Goal: Task Accomplishment & Management: Manage account settings

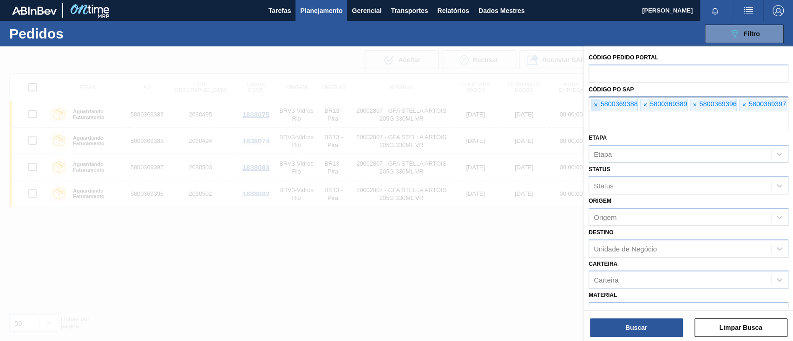
click at [596, 106] on font "×" at bounding box center [596, 104] width 4 height 7
click at [597, 106] on font "×" at bounding box center [596, 104] width 4 height 7
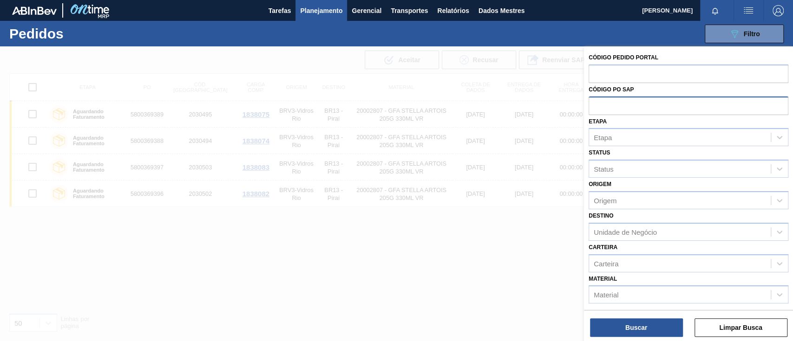
paste input "5800380969"
type input "5800380969"
click at [650, 321] on button "Buscar" at bounding box center [636, 328] width 93 height 19
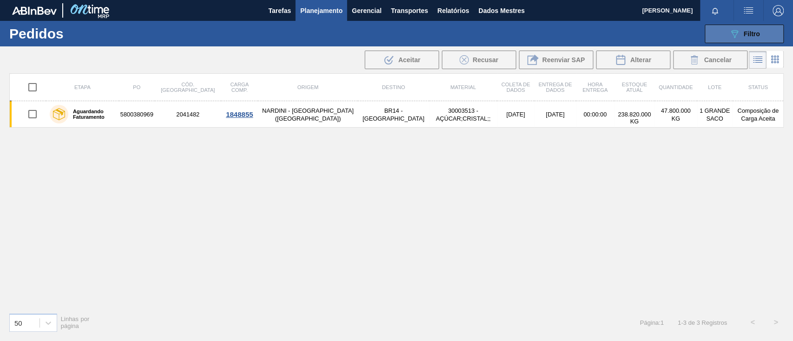
click at [737, 33] on icon "089F7B8B-B2A5-4AFE-B5C0-19BA573D28AC" at bounding box center [734, 33] width 11 height 11
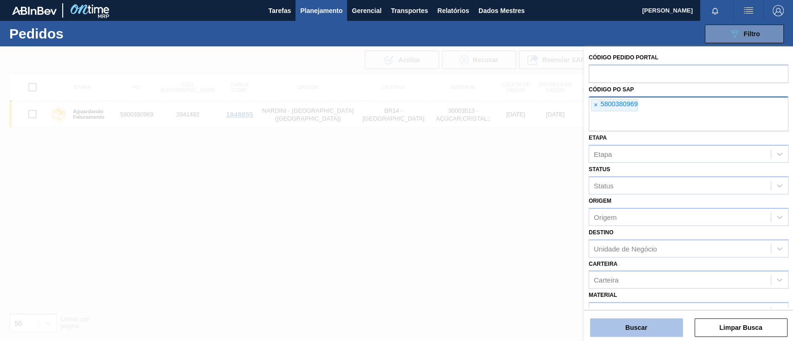
click at [643, 325] on font "Buscar" at bounding box center [636, 327] width 22 height 7
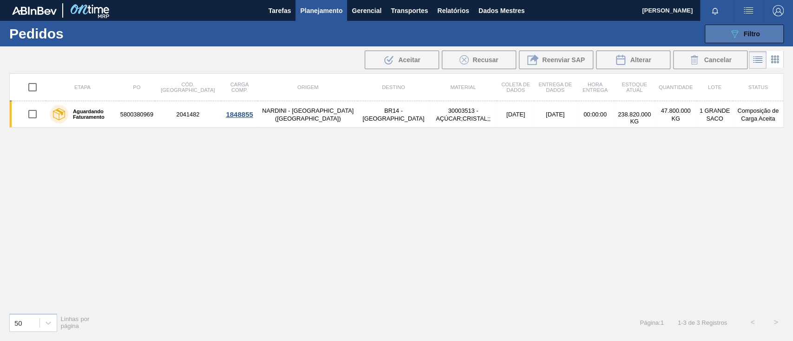
click at [738, 39] on icon "089F7B8B-B2A5-4AFE-B5C0-19BA573D28AC" at bounding box center [734, 33] width 11 height 11
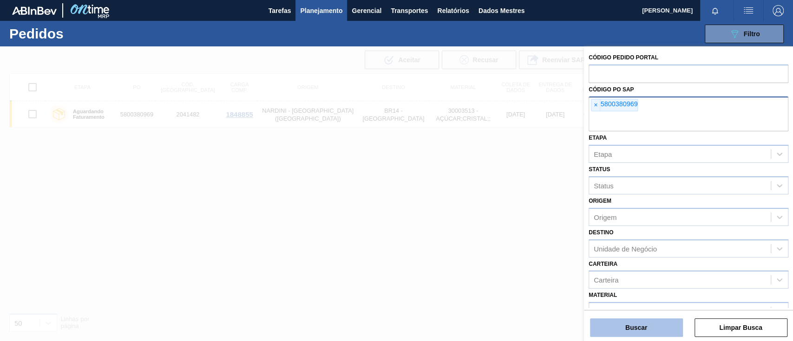
click at [639, 324] on font "Buscar" at bounding box center [636, 327] width 22 height 7
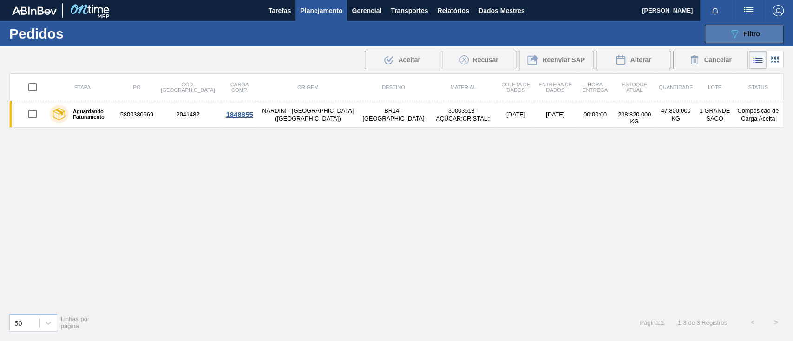
click at [736, 33] on icon at bounding box center [734, 34] width 7 height 8
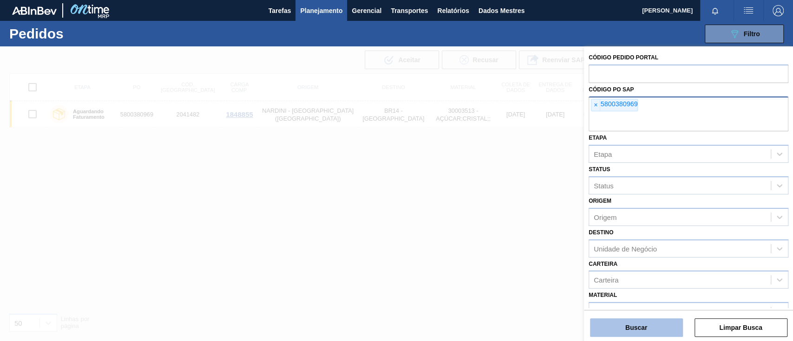
click at [647, 327] on font "Buscar" at bounding box center [636, 327] width 22 height 7
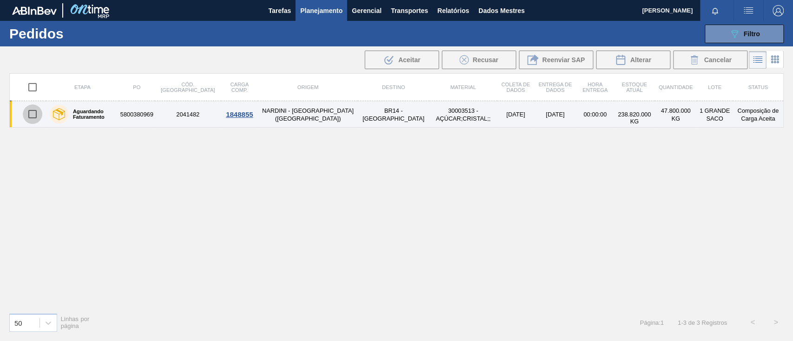
click at [28, 113] on input "checkbox" at bounding box center [33, 115] width 20 height 20
checkbox input "true"
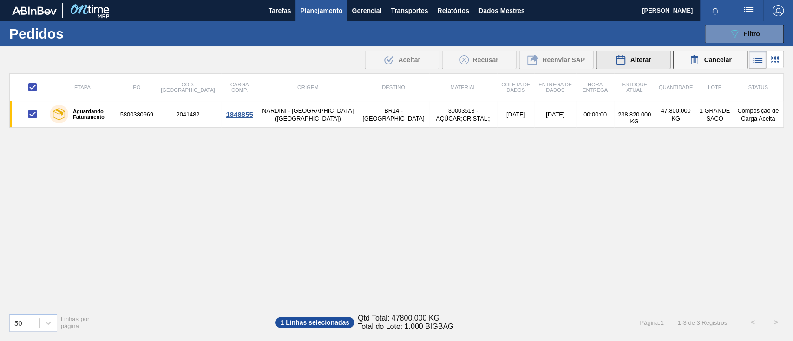
click at [649, 59] on font "Alterar" at bounding box center [640, 59] width 21 height 7
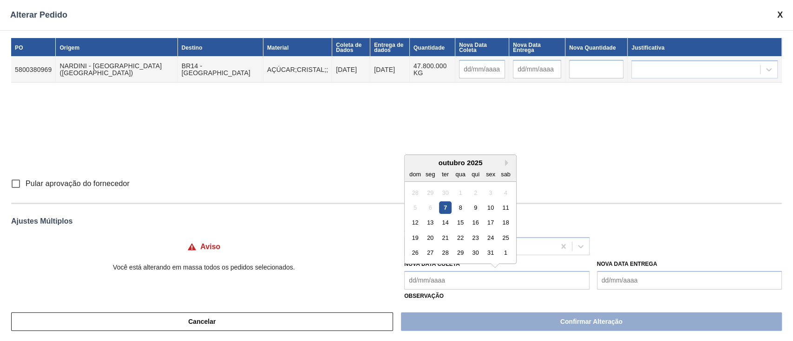
click at [429, 284] on Coleta "Nova Data Coleta" at bounding box center [496, 280] width 185 height 19
click at [459, 208] on font "8" at bounding box center [460, 207] width 3 height 7
type Coleta "[DATE]"
type input "[DATE]"
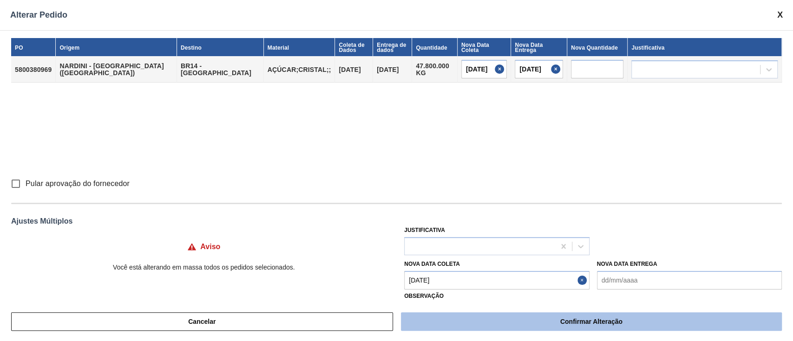
click at [505, 320] on button "Confirmar Alteração" at bounding box center [591, 322] width 381 height 19
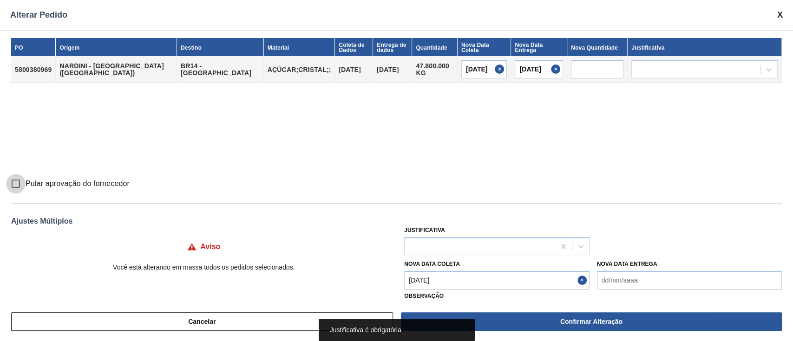
click at [14, 184] on input "Pular aprovação do fornecedor" at bounding box center [16, 184] width 20 height 20
checkbox input "true"
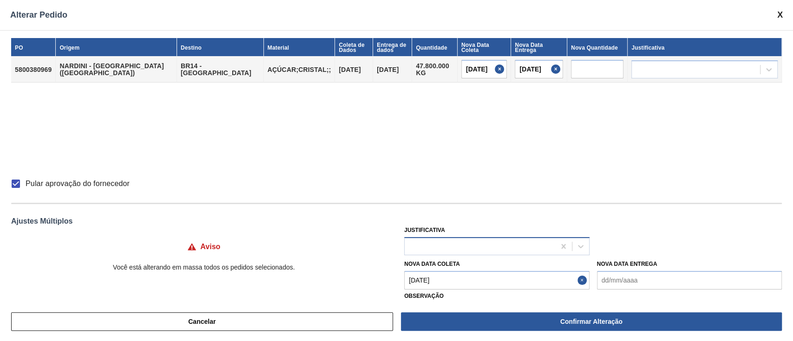
click at [440, 248] on div at bounding box center [480, 246] width 150 height 13
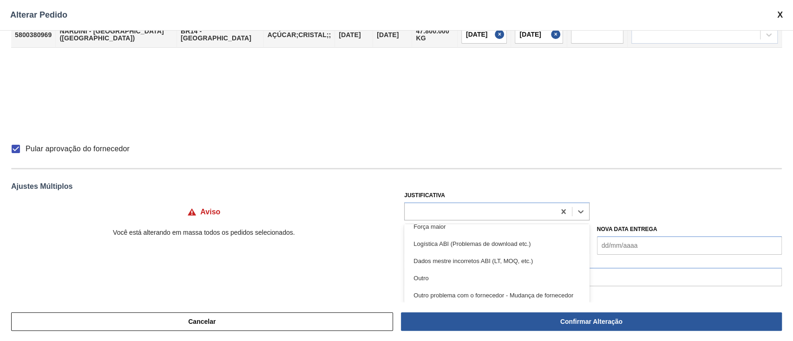
scroll to position [62, 0]
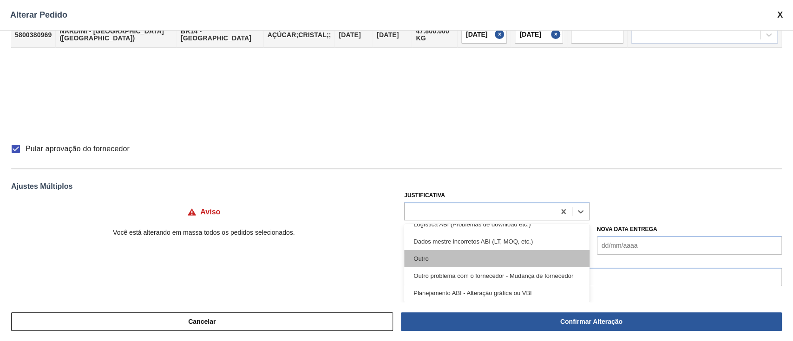
click at [439, 254] on div "Outro" at bounding box center [496, 258] width 185 height 17
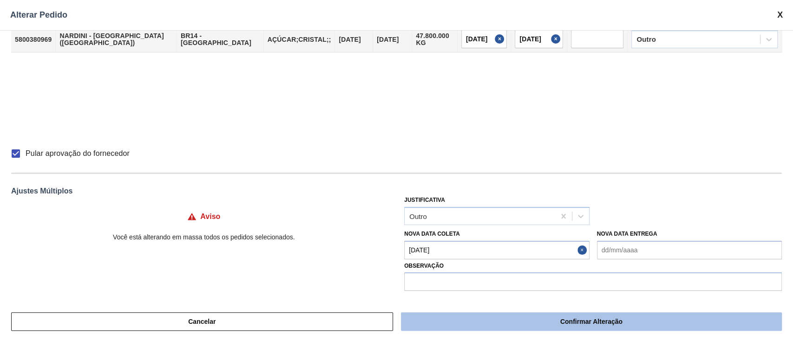
click at [554, 323] on button "Confirmar Alteração" at bounding box center [591, 322] width 381 height 19
checkbox input "false"
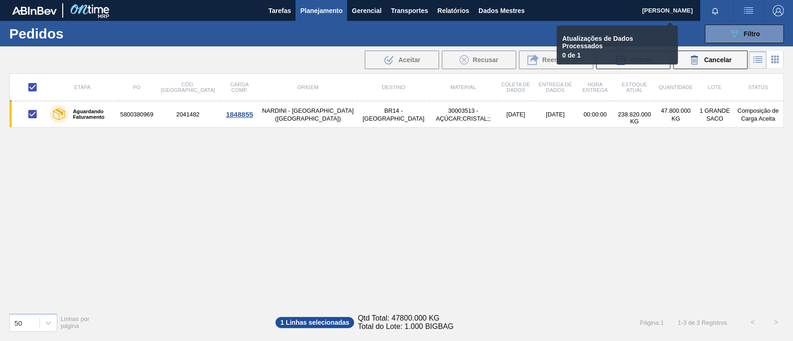
checkbox input "false"
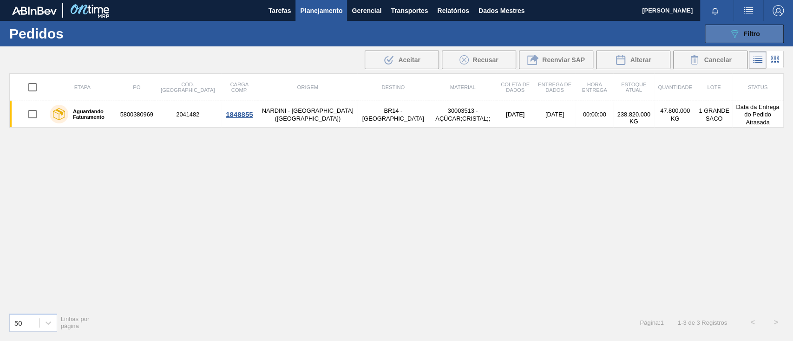
click at [716, 34] on button "089F7B8B-B2A5-4AFE-B5C0-19BA573D28AC Filtro" at bounding box center [744, 34] width 79 height 19
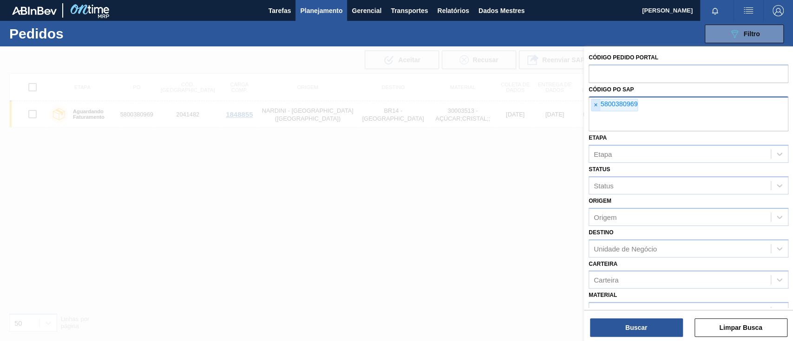
click at [597, 108] on span "×" at bounding box center [595, 105] width 9 height 12
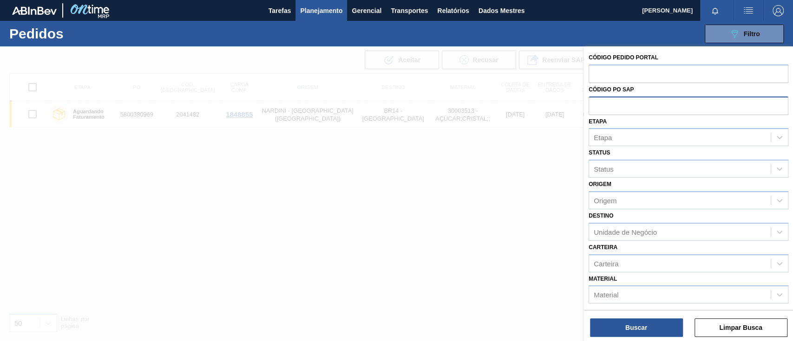
paste input "2311589"
click at [598, 108] on input "2311589" at bounding box center [688, 106] width 200 height 18
type input "2311589"
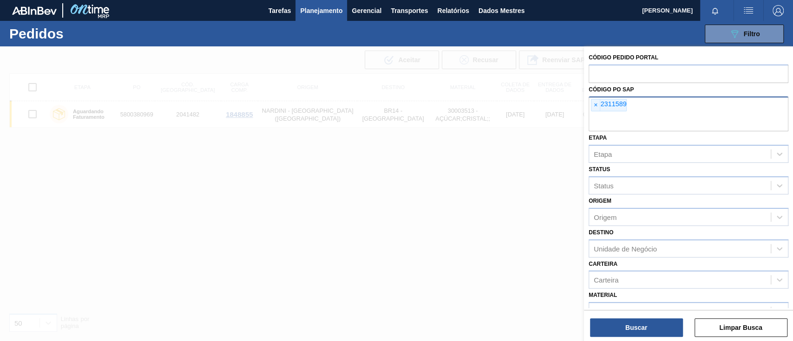
paste input "5800385277"
type input "5800385277"
click at [597, 104] on font "×" at bounding box center [596, 104] width 4 height 7
click at [595, 103] on font "×" at bounding box center [596, 104] width 4 height 7
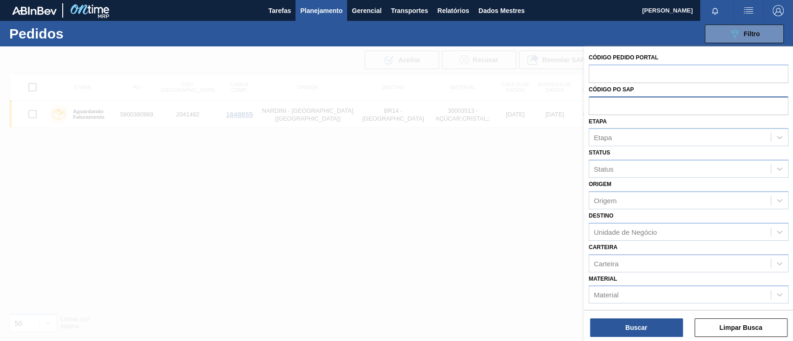
paste input "5800385277"
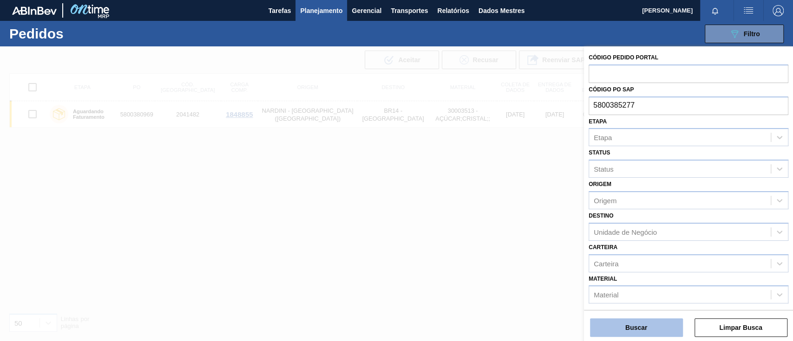
type input "5800385277"
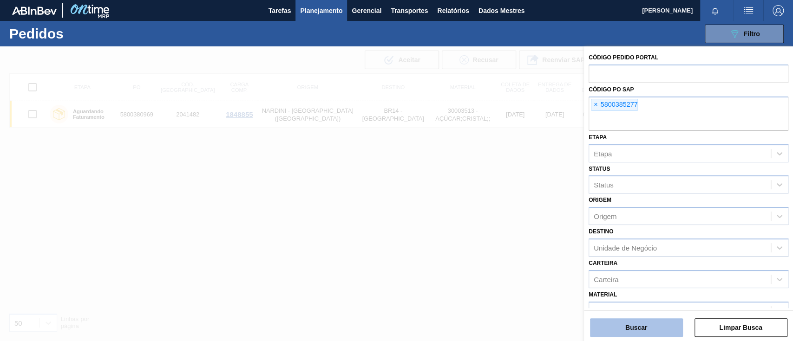
click at [642, 321] on button "Buscar" at bounding box center [636, 328] width 93 height 19
